Goal: Unclear: Browse casually

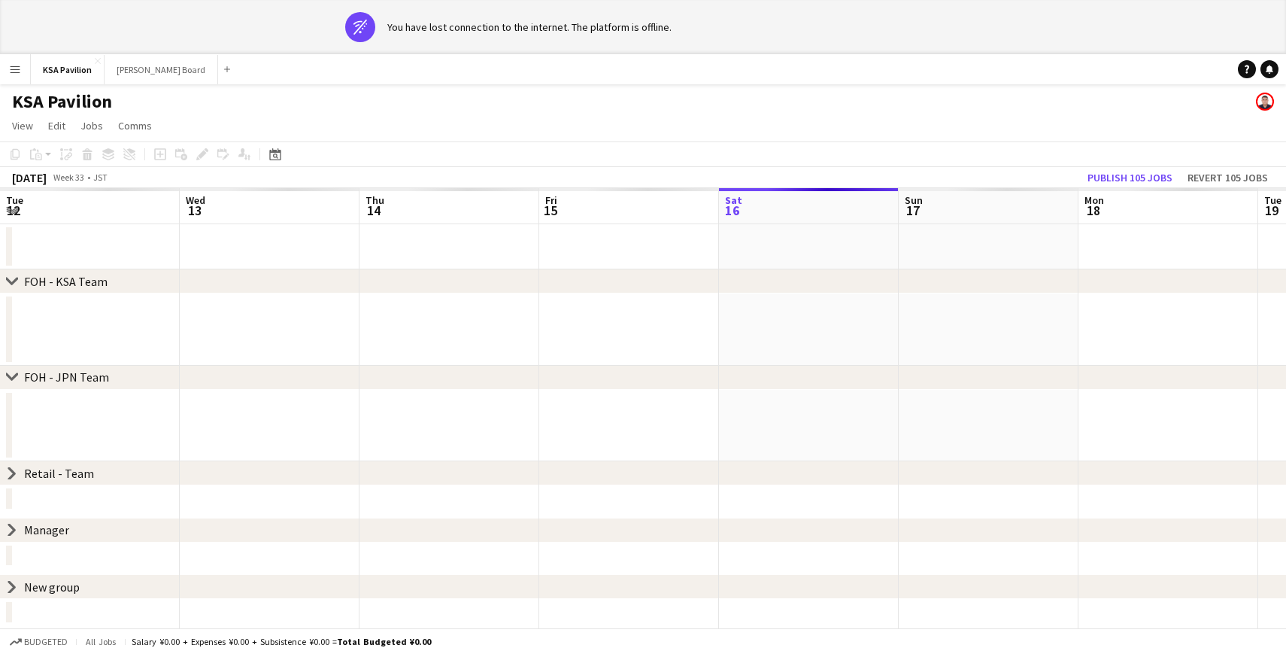
scroll to position [0, 384]
